Goal: Task Accomplishment & Management: Complete application form

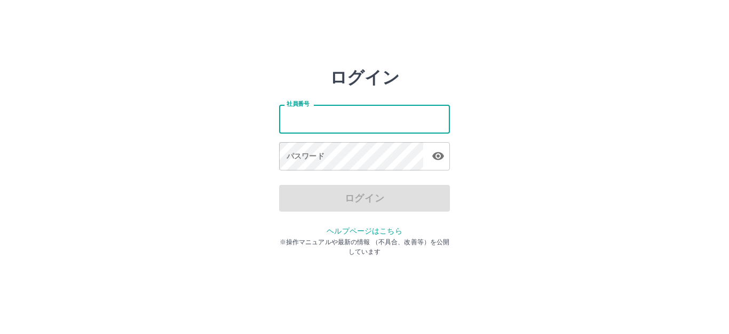
type input "*******"
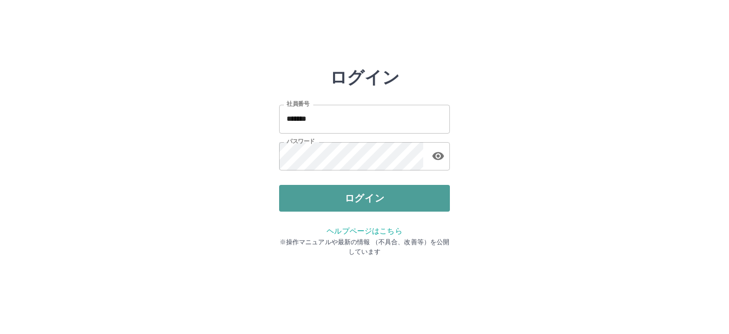
click at [352, 192] on button "ログイン" at bounding box center [364, 198] width 171 height 27
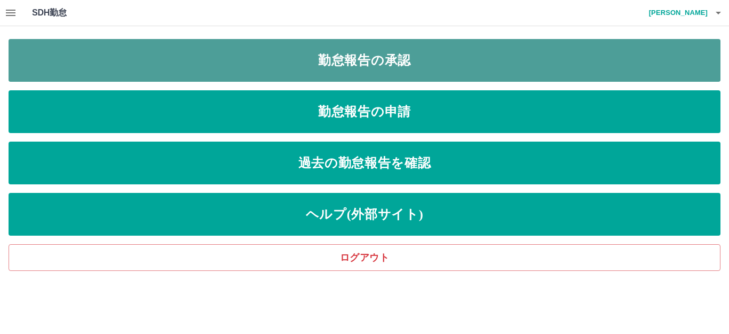
click at [367, 64] on link "勤怠報告の承認" at bounding box center [365, 60] width 712 height 43
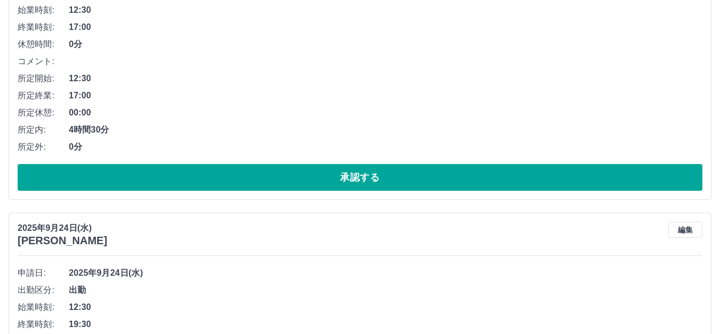
scroll to position [213, 0]
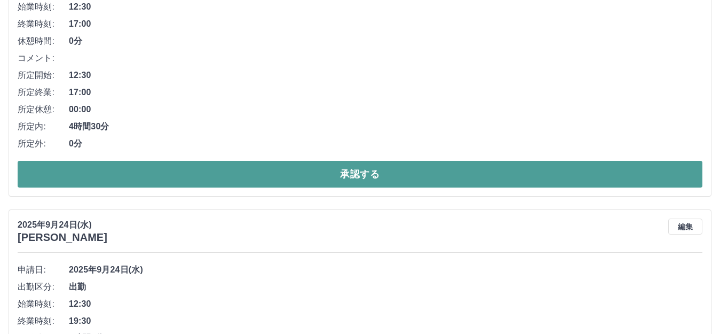
click at [192, 177] on button "承認する" at bounding box center [360, 174] width 685 height 27
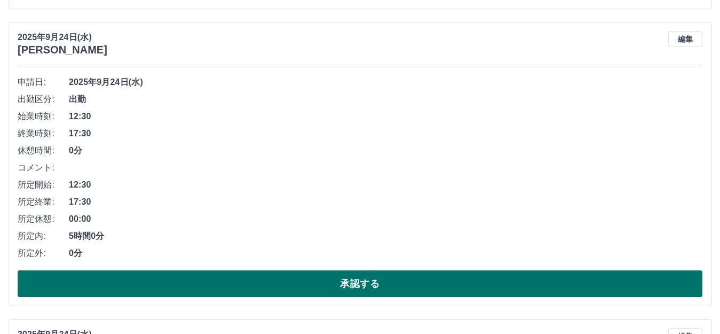
scroll to position [374, 0]
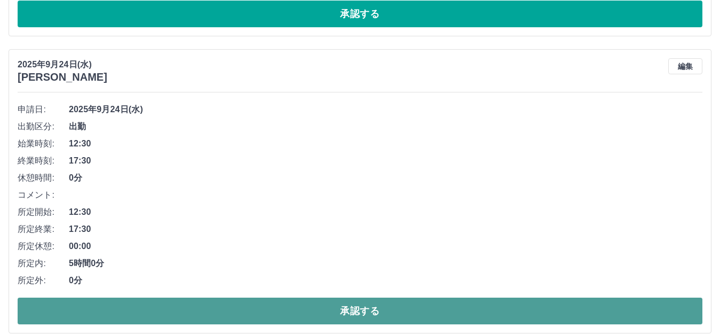
click at [130, 304] on button "承認する" at bounding box center [360, 310] width 685 height 27
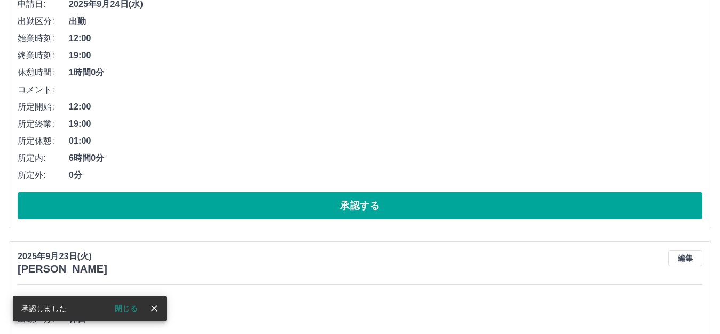
scroll to position [480, 0]
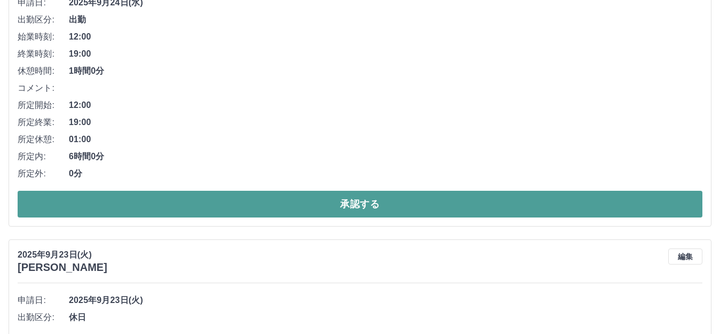
click at [192, 204] on button "承認する" at bounding box center [360, 204] width 685 height 27
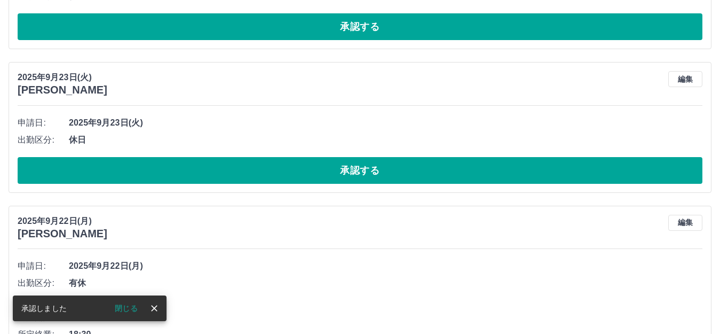
scroll to position [450, 0]
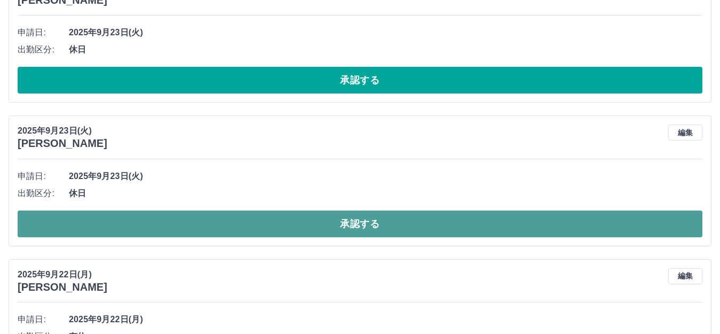
click at [160, 219] on button "承認する" at bounding box center [360, 223] width 685 height 27
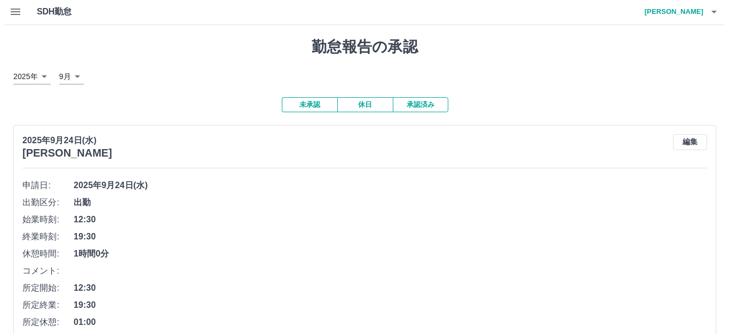
scroll to position [0, 0]
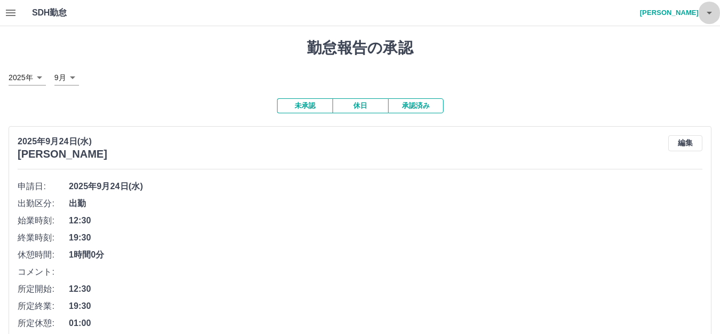
click at [708, 11] on icon "button" at bounding box center [709, 12] width 13 height 13
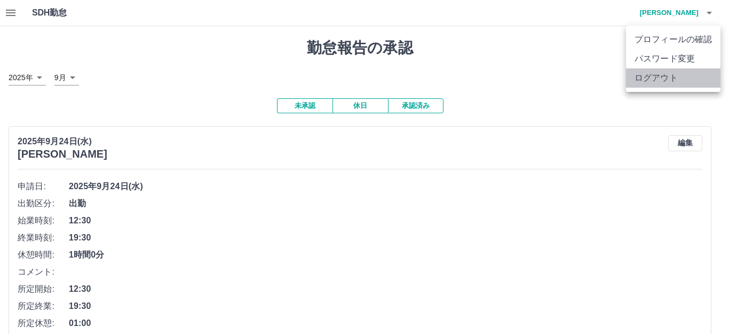
click at [676, 73] on li "ログアウト" at bounding box center [673, 77] width 94 height 19
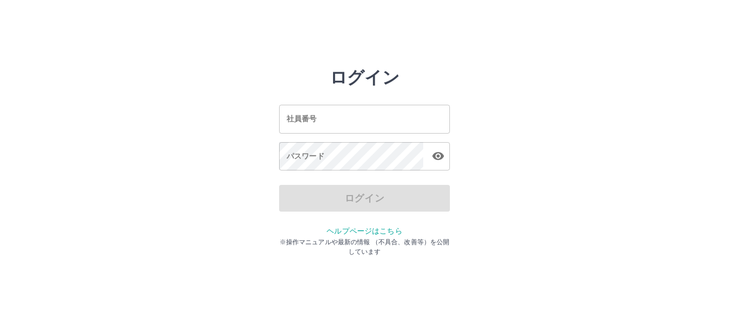
drag, startPoint x: 729, startPoint y: 98, endPoint x: 729, endPoint y: 176, distance: 77.4
click at [729, 161] on div "ログイン 社員番号 社員番号 パスワード パスワード ログイン ヘルプページはこちら ※操作マニュアルや最新の情報 （不具合、改善等）を公開しています" at bounding box center [364, 152] width 729 height 171
click at [725, 238] on html "ログイン 社員番号 社員番号 パスワード パスワード ログイン ヘルプページはこちら ※操作マニュアルや最新の情報 （不具合、改善等）を公開しています" at bounding box center [364, 119] width 729 height 238
click at [729, 238] on html "ログイン 社員番号 社員番号 パスワード パスワード ログイン ヘルプページはこちら ※操作マニュアルや最新の情報 （不具合、改善等）を公開しています" at bounding box center [364, 119] width 729 height 238
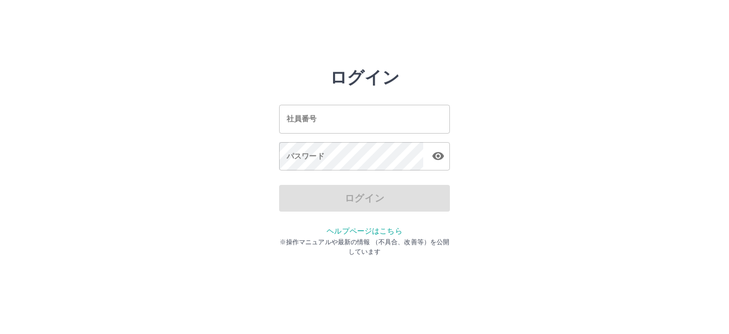
click at [407, 111] on input "社員番号" at bounding box center [364, 119] width 171 height 28
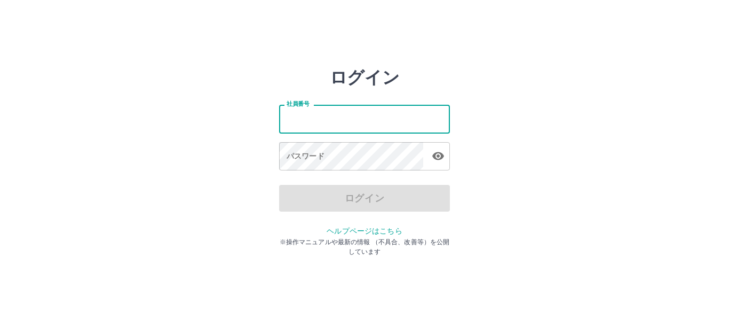
type input "*******"
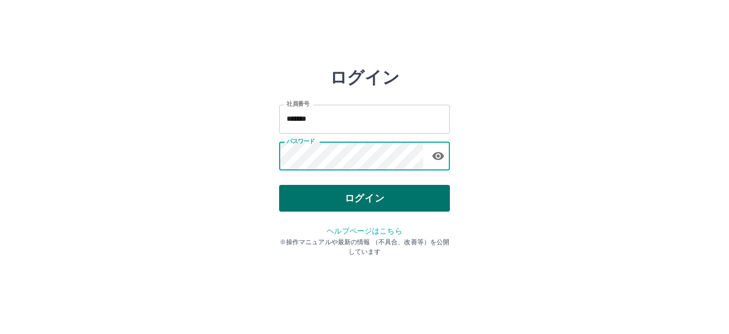
click at [339, 194] on button "ログイン" at bounding box center [364, 198] width 171 height 27
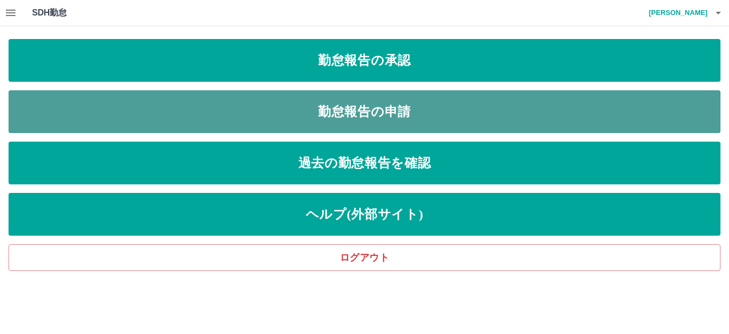
click at [369, 112] on link "勤怠報告の申請" at bounding box center [365, 111] width 712 height 43
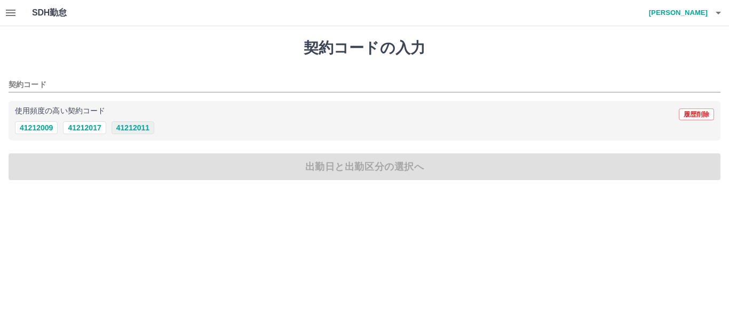
click at [131, 126] on button "41212011" at bounding box center [133, 127] width 43 height 13
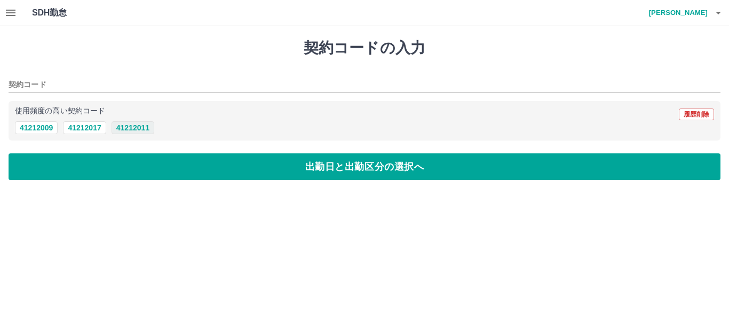
type input "********"
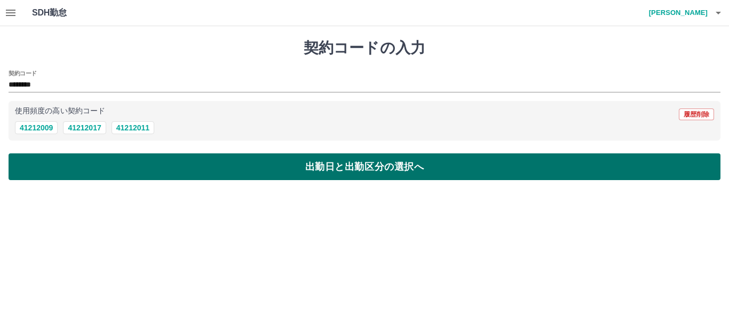
click at [24, 167] on button "出勤日と出勤区分の選択へ" at bounding box center [365, 166] width 712 height 27
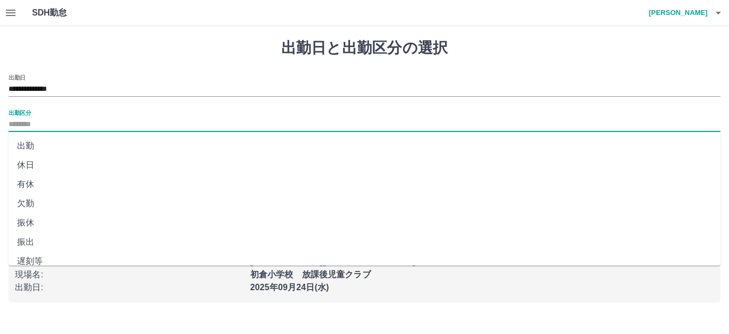
click at [21, 125] on input "出勤区分" at bounding box center [365, 124] width 712 height 13
click at [26, 142] on li "出勤" at bounding box center [365, 145] width 712 height 19
type input "**"
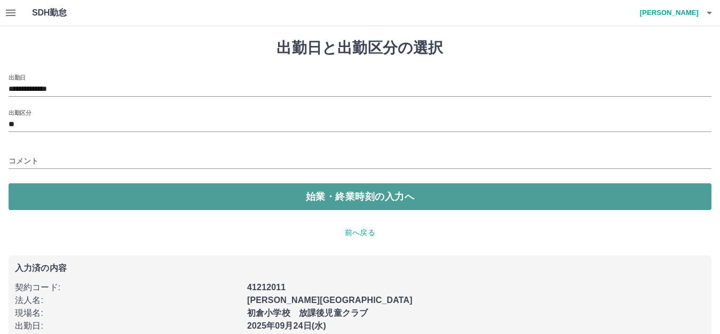
click at [58, 187] on button "始業・終業時刻の入力へ" at bounding box center [360, 196] width 703 height 27
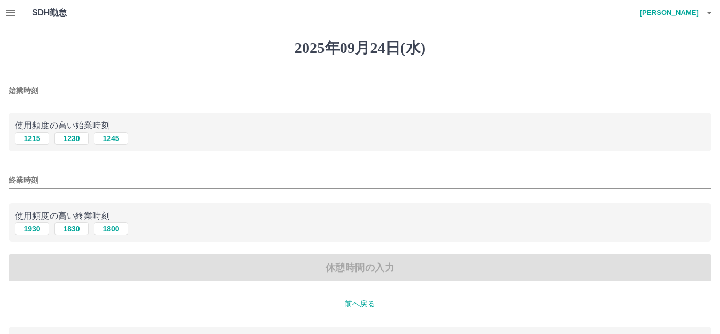
click at [28, 109] on div "始業時刻 使用頻度の高い始業時刻 1215 1230 1245 終業時刻 使用頻度の高い終業時刻 1930 1830 1800 休憩時間の入力" at bounding box center [360, 177] width 703 height 207
click at [27, 95] on input "始業時刻" at bounding box center [360, 90] width 703 height 15
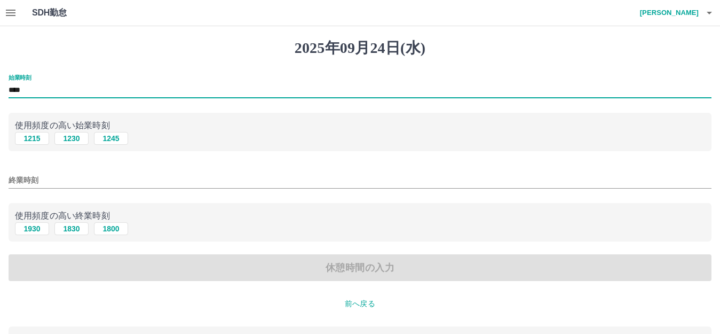
type input "****"
click at [25, 181] on input "終業時刻" at bounding box center [360, 179] width 703 height 15
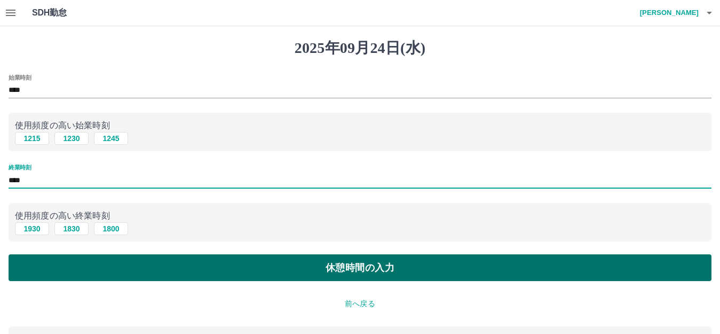
type input "****"
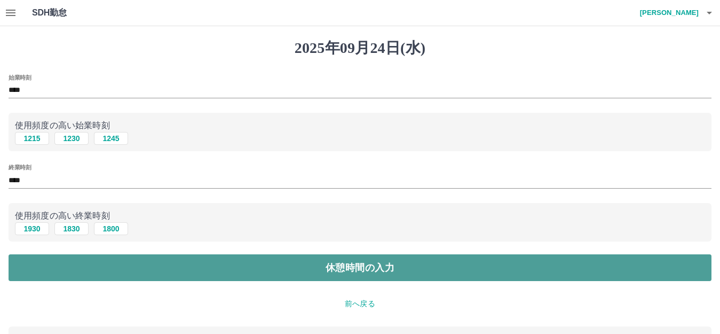
click at [67, 268] on button "休憩時間の入力" at bounding box center [360, 267] width 703 height 27
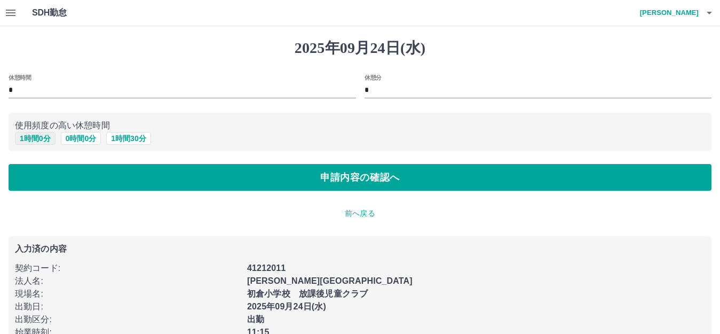
click at [41, 135] on button "1 時間 0 分" at bounding box center [35, 138] width 41 height 13
type input "*"
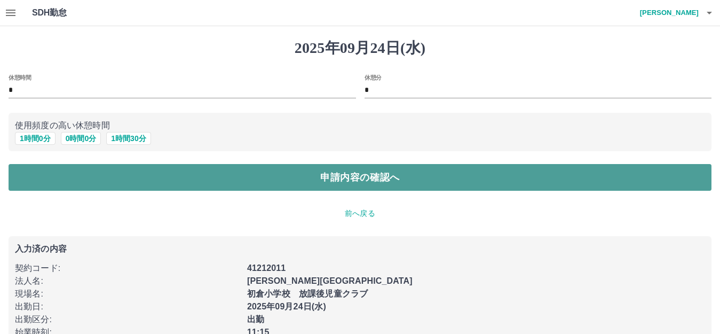
click at [123, 169] on button "申請内容の確認へ" at bounding box center [360, 177] width 703 height 27
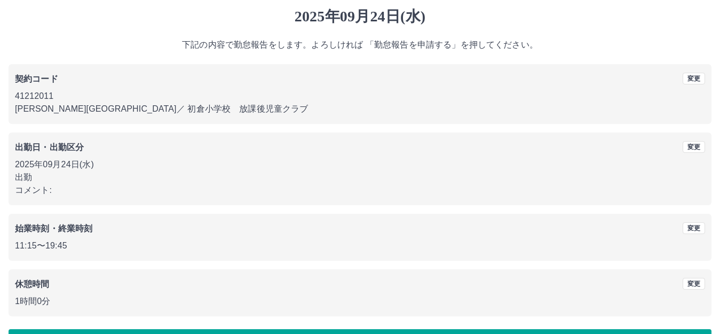
scroll to position [66, 0]
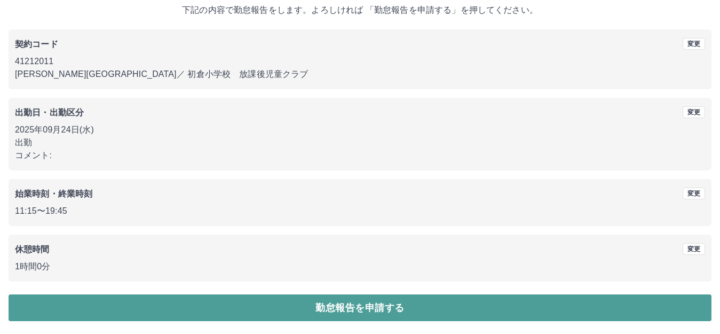
click at [234, 306] on button "勤怠報告を申請する" at bounding box center [360, 307] width 703 height 27
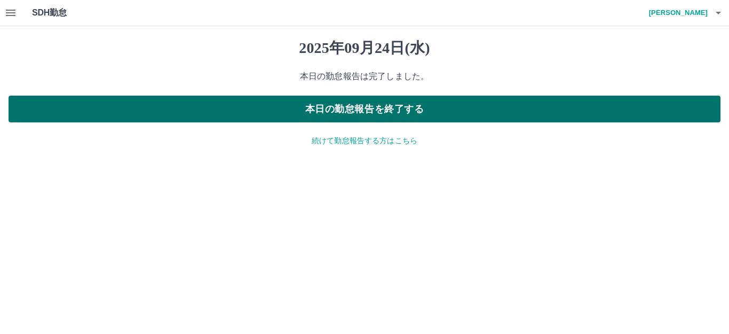
click at [326, 106] on button "本日の勤怠報告を終了する" at bounding box center [365, 109] width 712 height 27
